Goal: Information Seeking & Learning: Learn about a topic

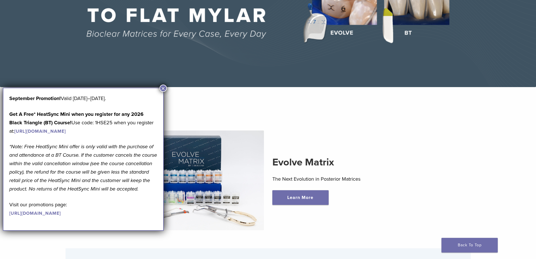
scroll to position [113, 0]
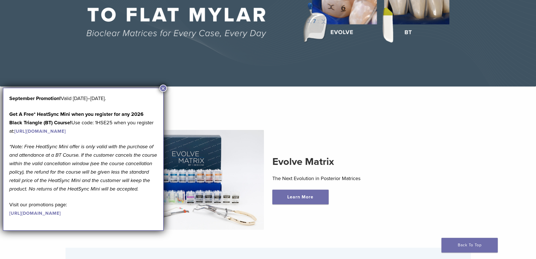
click at [165, 85] on button "×" at bounding box center [163, 87] width 7 height 7
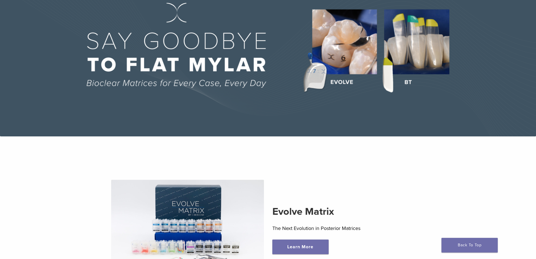
scroll to position [0, 0]
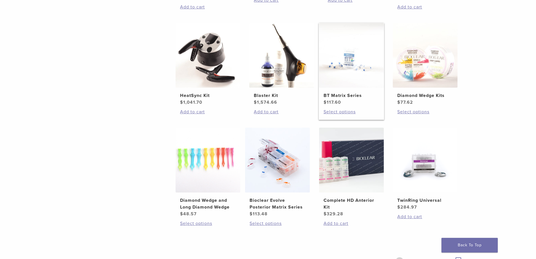
scroll to position [366, 0]
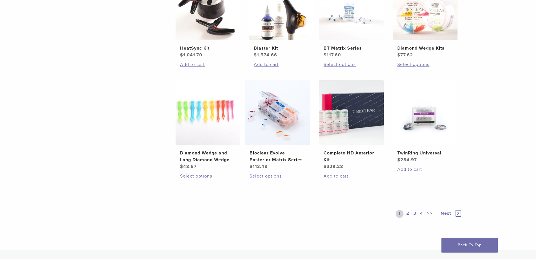
click at [407, 211] on link "2" at bounding box center [407, 214] width 5 height 8
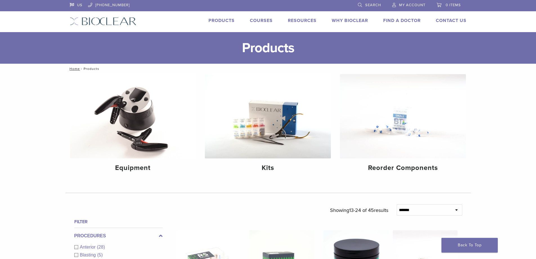
click at [256, 19] on link "Courses" at bounding box center [261, 21] width 23 height 6
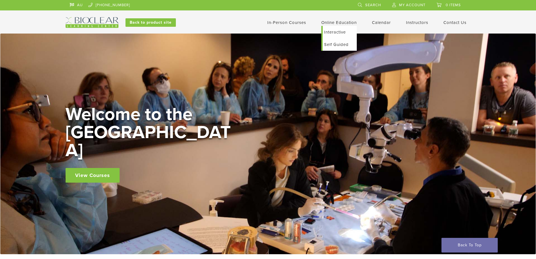
click at [332, 43] on link "Self Guided" at bounding box center [340, 44] width 34 height 12
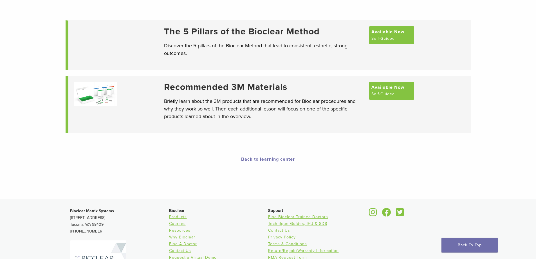
scroll to position [44, 0]
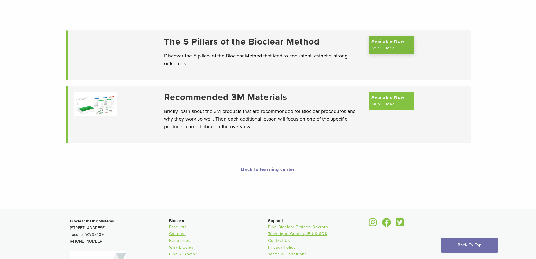
click at [384, 43] on span "Available Now" at bounding box center [388, 41] width 33 height 7
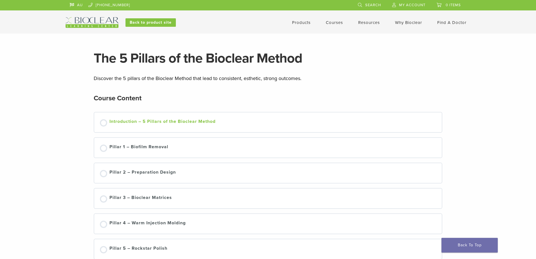
click at [194, 121] on div "Introduction – 5 Pillars of the Bioclear Method" at bounding box center [162, 122] width 106 height 8
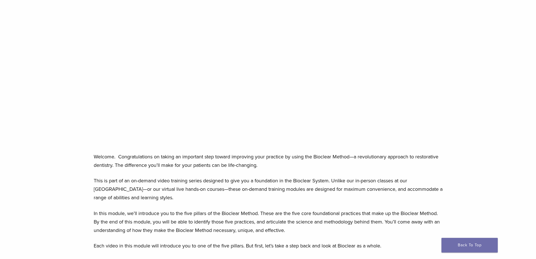
scroll to position [84, 0]
